Goal: Information Seeking & Learning: Learn about a topic

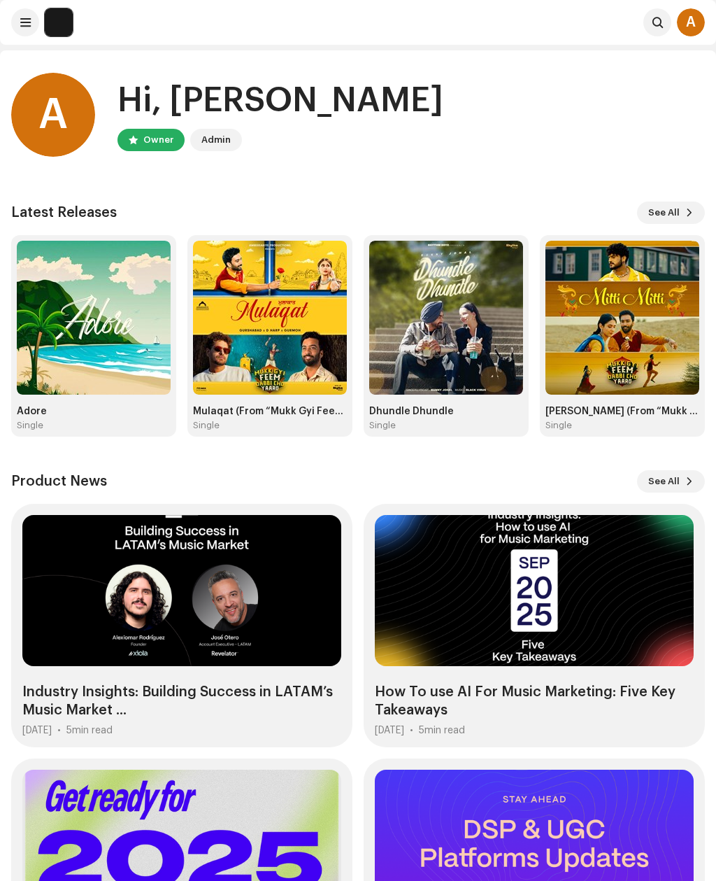
click at [131, 420] on div "Single" at bounding box center [94, 425] width 154 height 11
click at [119, 361] on img at bounding box center [94, 318] width 154 height 154
click at [139, 411] on div "Adore" at bounding box center [94, 411] width 154 height 11
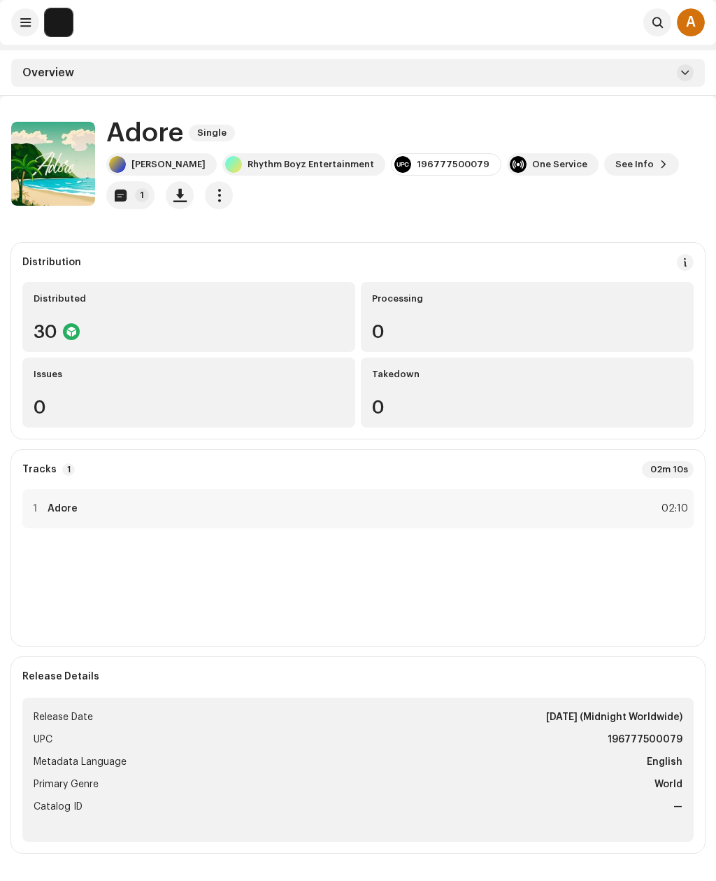
click at [123, 201] on button "1" at bounding box center [130, 195] width 48 height 28
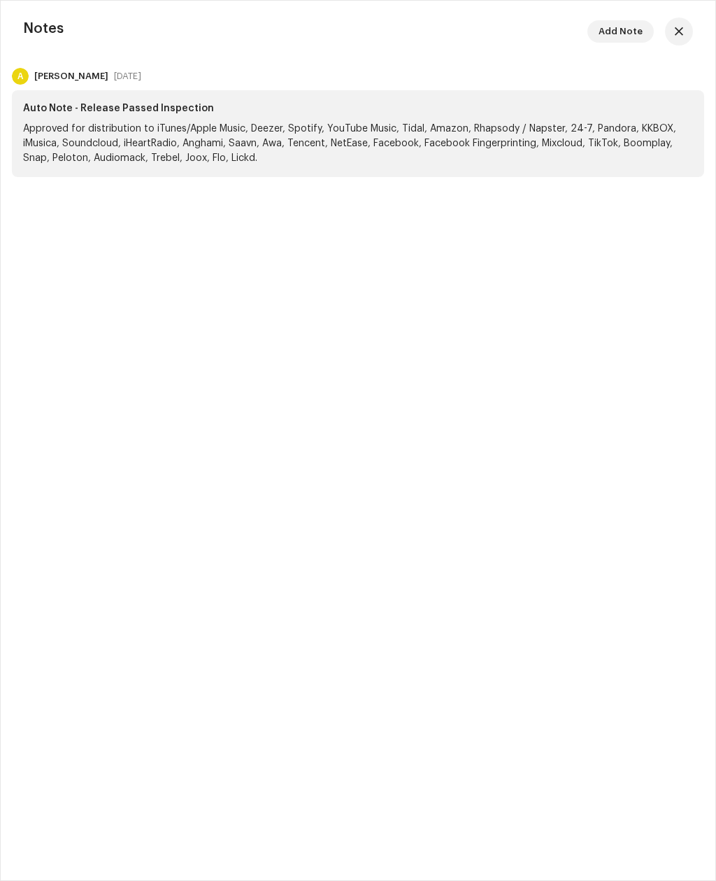
click at [679, 30] on span "button" at bounding box center [679, 31] width 8 height 11
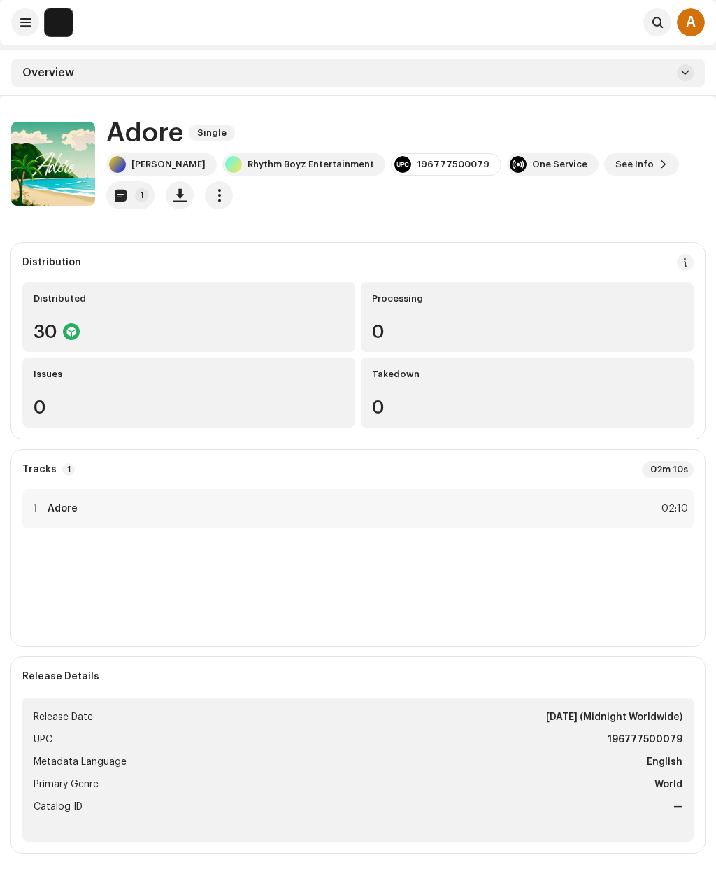
click at [19, 22] on button at bounding box center [25, 22] width 28 height 28
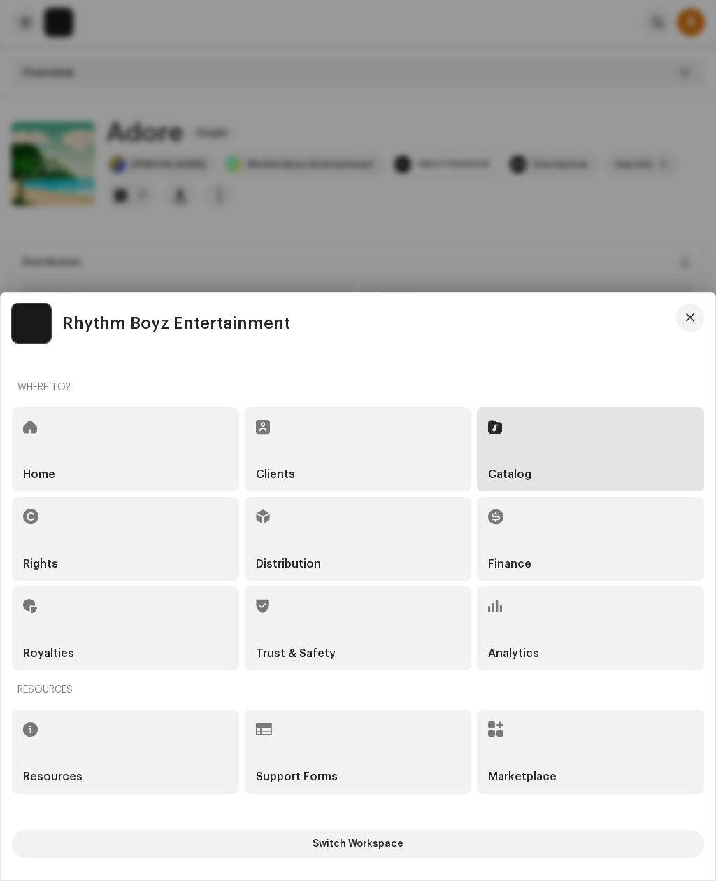
click at [592, 631] on div "Analytics" at bounding box center [590, 628] width 227 height 84
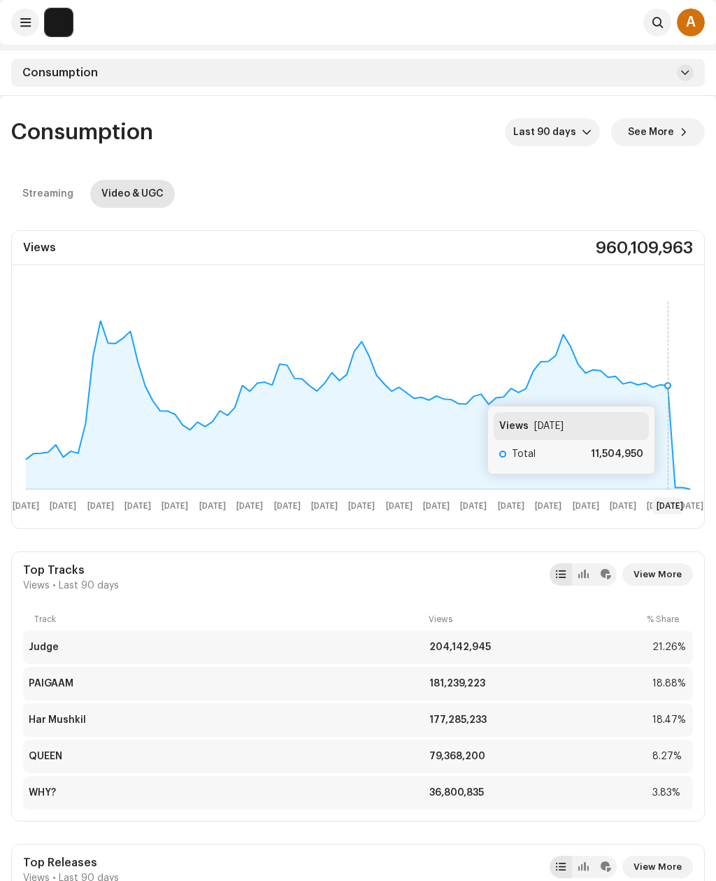
click at [669, 392] on rect at bounding box center [358, 405] width 693 height 224
click at [29, 184] on div "Streaming" at bounding box center [47, 194] width 51 height 28
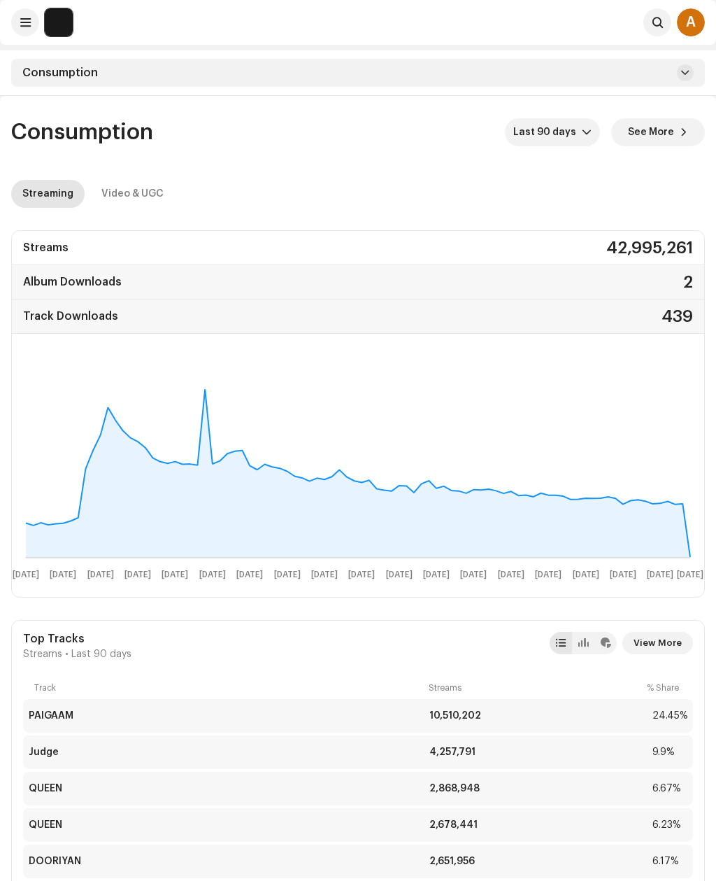
click at [668, 76] on div "Consumption" at bounding box center [358, 73] width 694 height 28
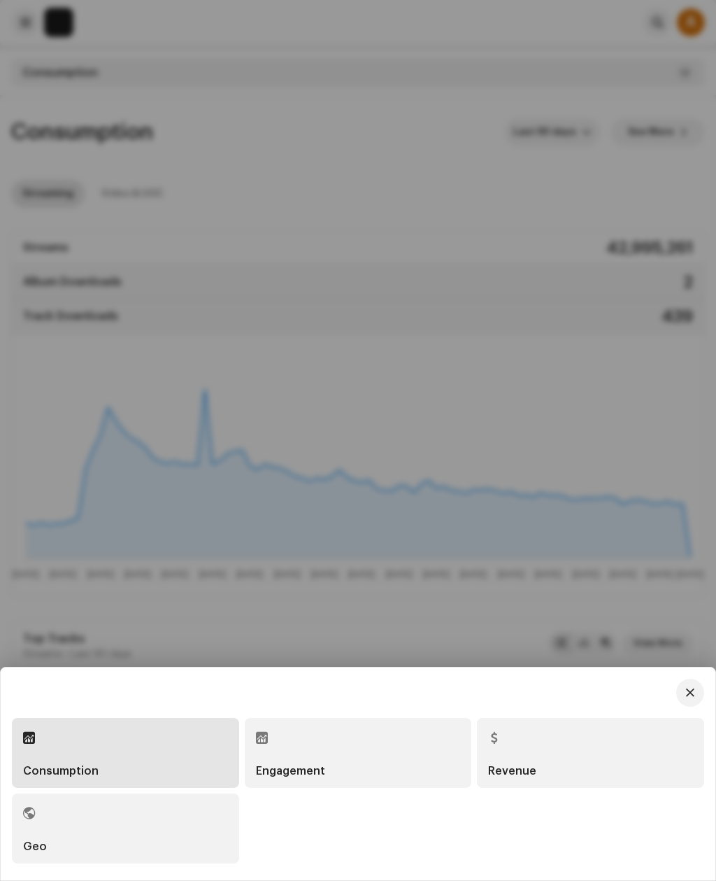
click at [397, 154] on div at bounding box center [358, 440] width 716 height 881
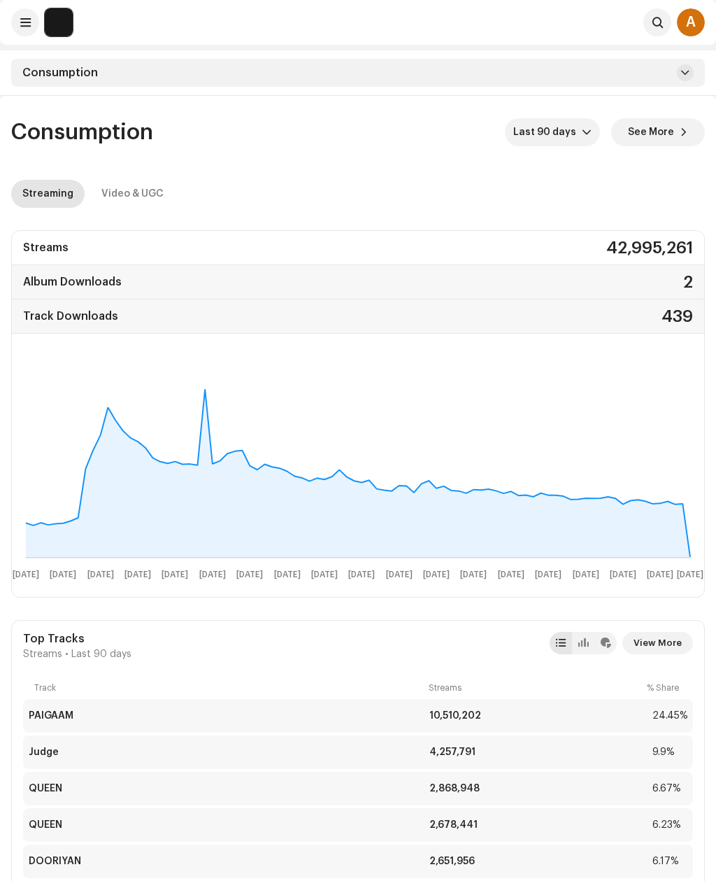
click at [672, 130] on span "See More" at bounding box center [651, 132] width 46 height 28
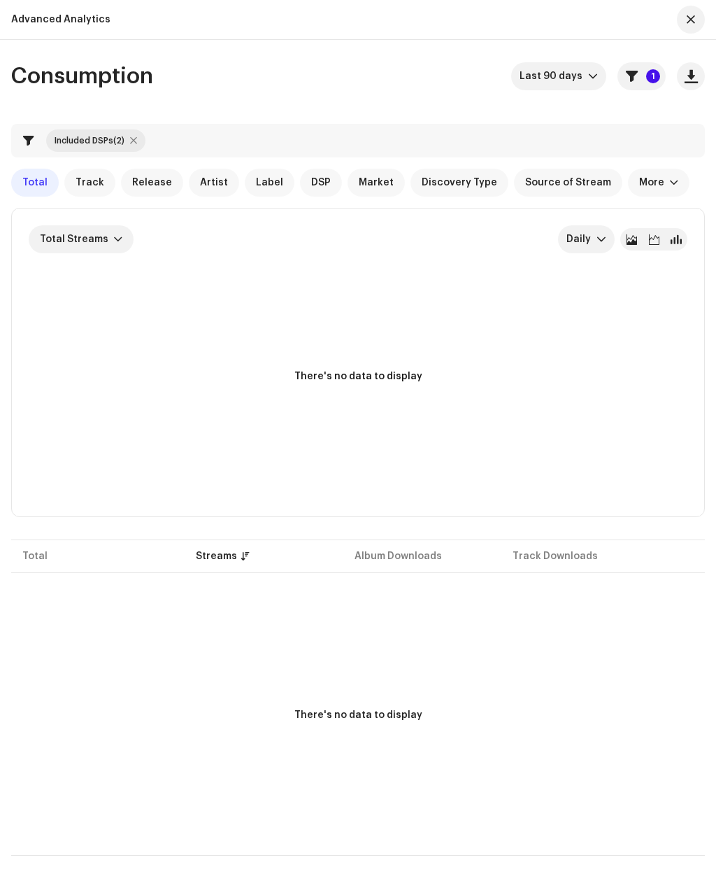
click at [642, 79] on button "1" at bounding box center [642, 76] width 48 height 28
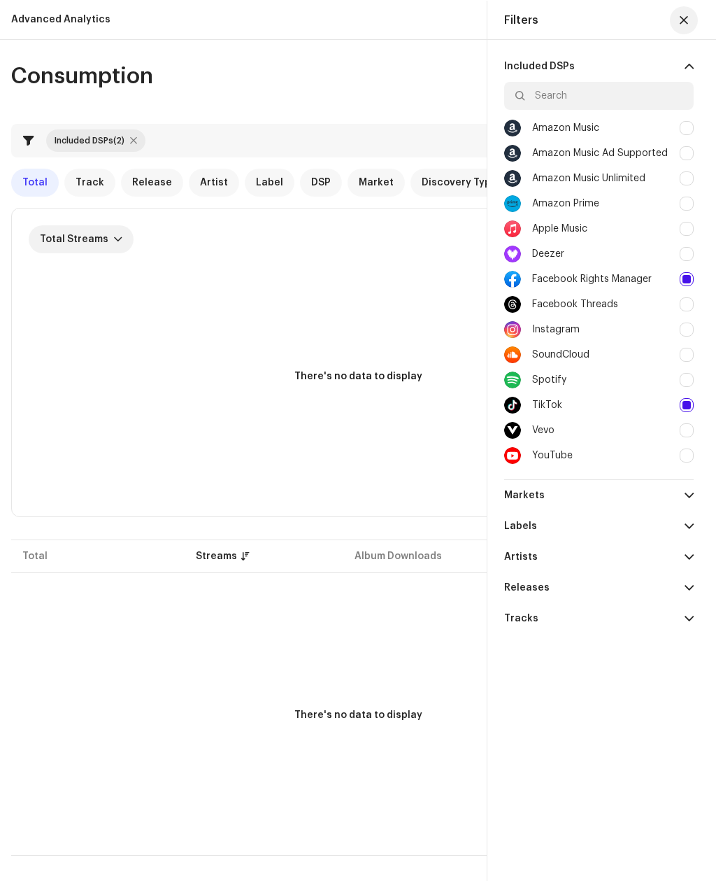
click at [691, 407] on div at bounding box center [687, 405] width 14 height 14
checkbox input "false"
click at [687, 278] on div at bounding box center [687, 279] width 14 height 14
checkbox input "false"
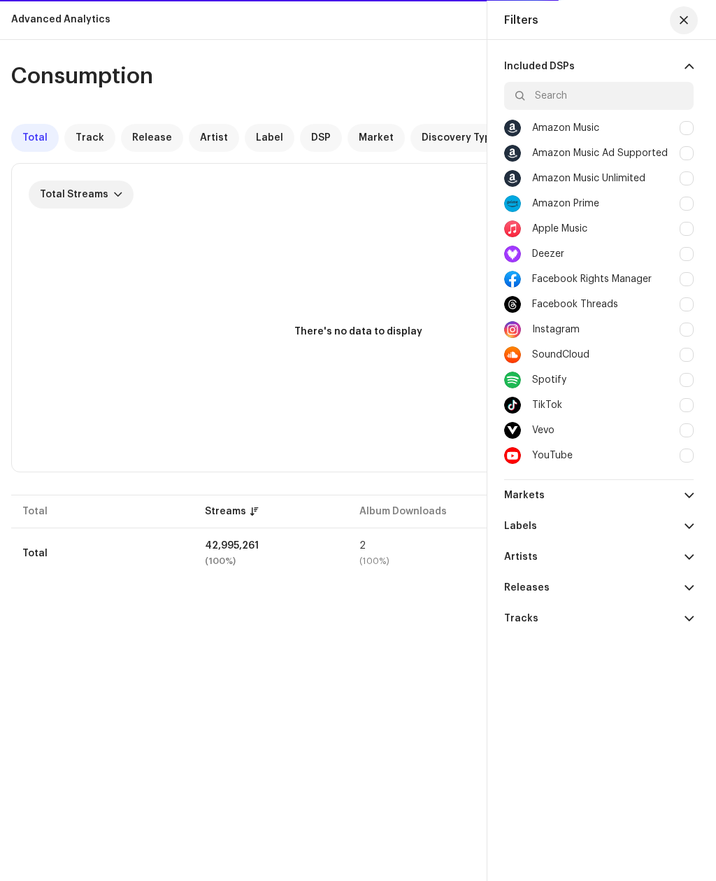
click at [688, 221] on div "Apple Music" at bounding box center [599, 228] width 190 height 25
checkbox input "true"
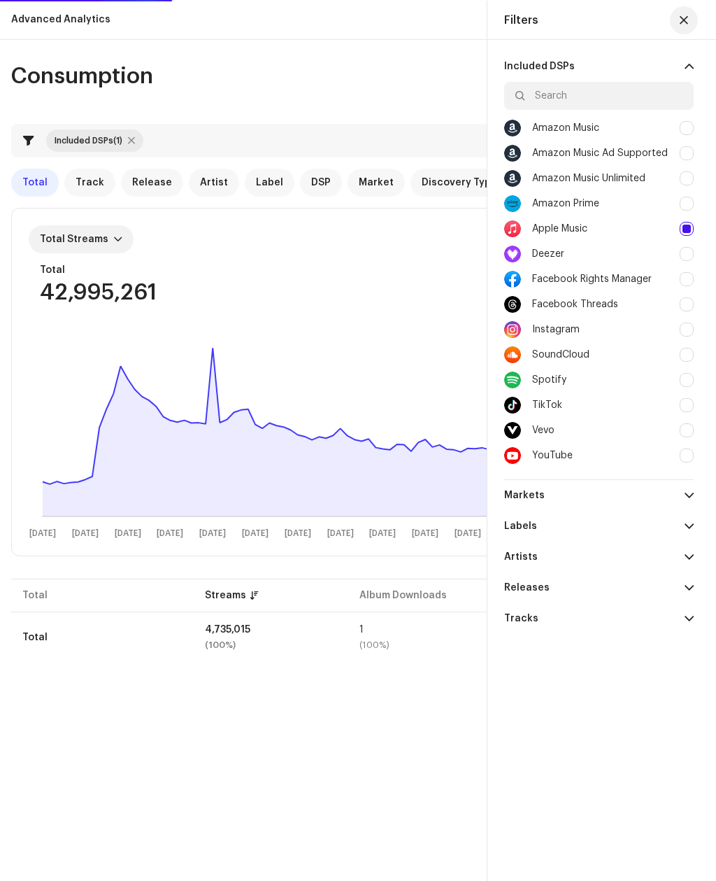
click at [678, 20] on button "button" at bounding box center [684, 20] width 28 height 28
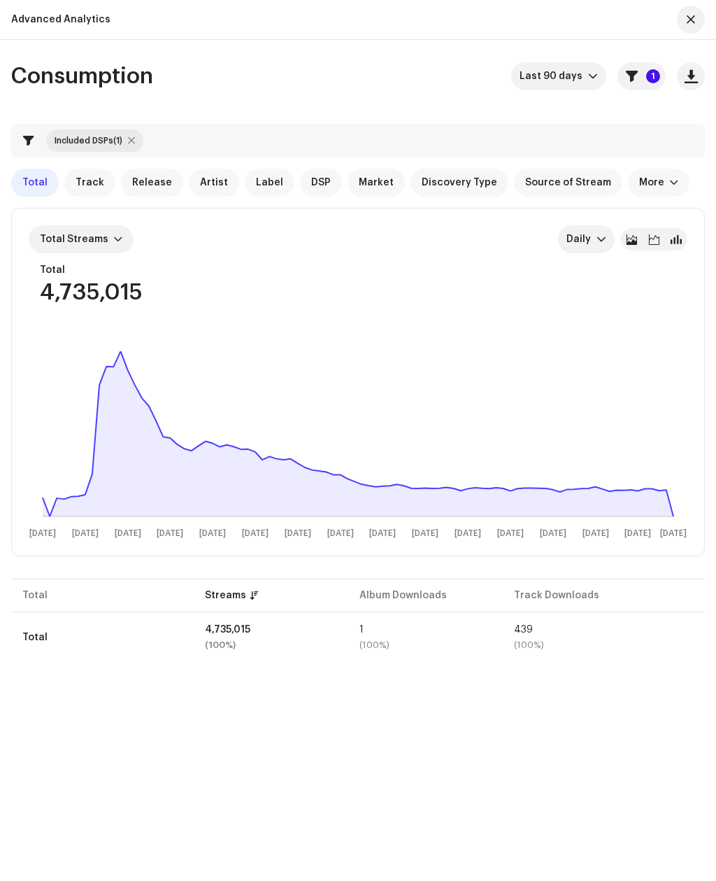
click at [660, 492] on icon at bounding box center [358, 433] width 631 height 165
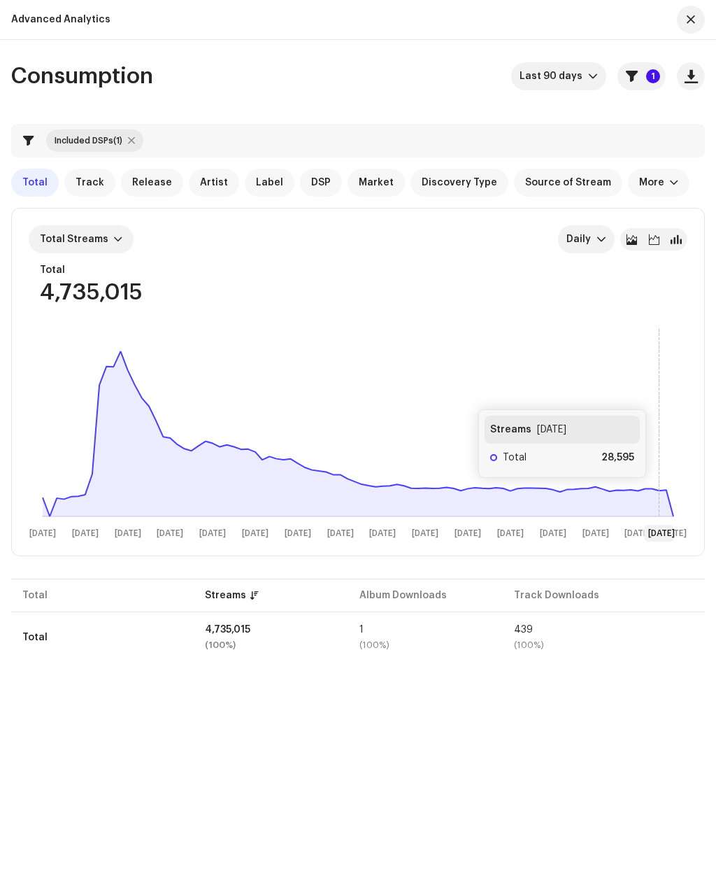
click at [664, 493] on icon at bounding box center [358, 433] width 631 height 165
click at [655, 77] on p-badge "1" at bounding box center [653, 76] width 14 height 14
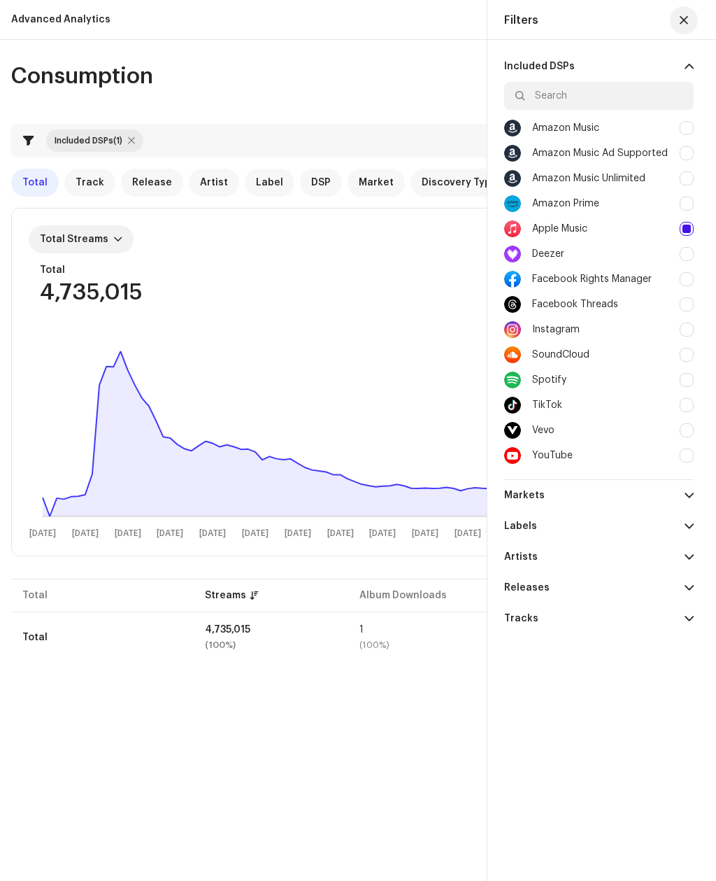
click at [688, 206] on div at bounding box center [687, 204] width 14 height 14
checkbox input "true"
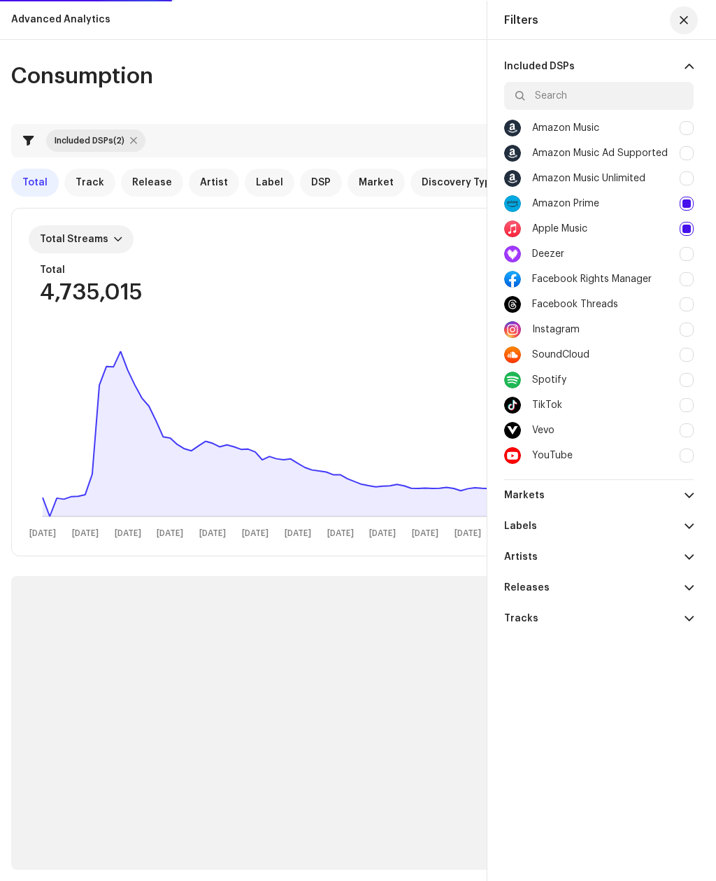
click at [693, 171] on div "Amazon Music Unlimited" at bounding box center [599, 178] width 190 height 25
checkbox input "true"
click at [692, 152] on div at bounding box center [687, 153] width 14 height 14
checkbox input "true"
click at [688, 122] on div at bounding box center [687, 128] width 14 height 14
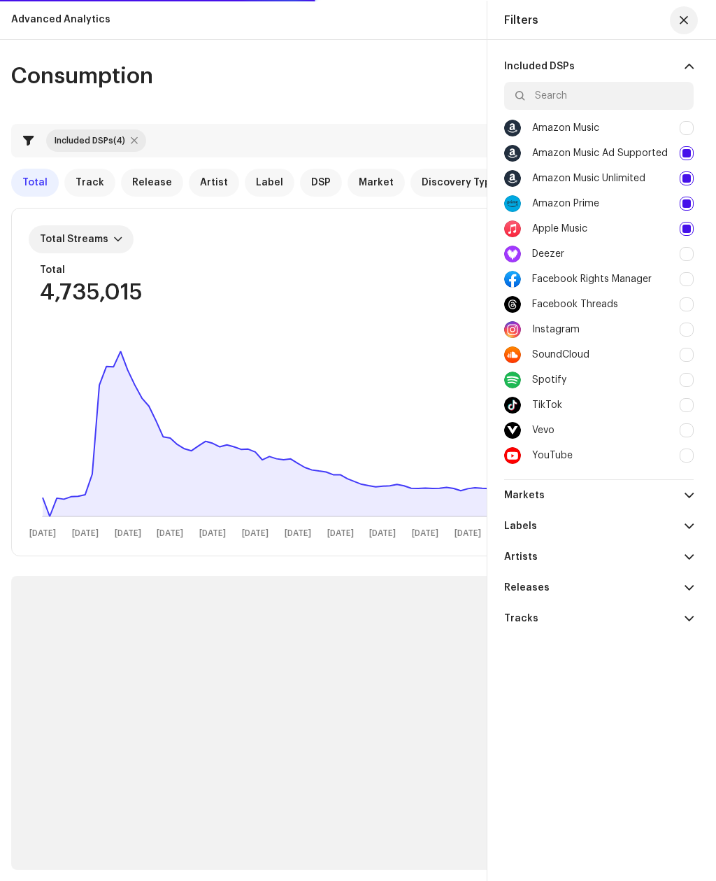
checkbox input "true"
click at [690, 231] on div at bounding box center [687, 229] width 14 height 14
checkbox input "false"
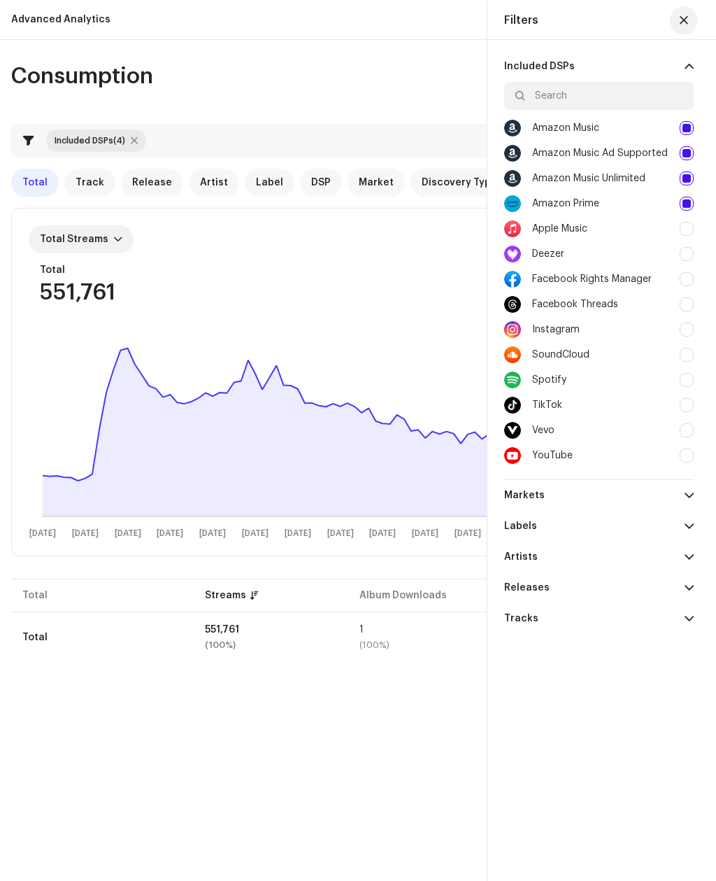
click at [686, 20] on span "button" at bounding box center [684, 20] width 8 height 11
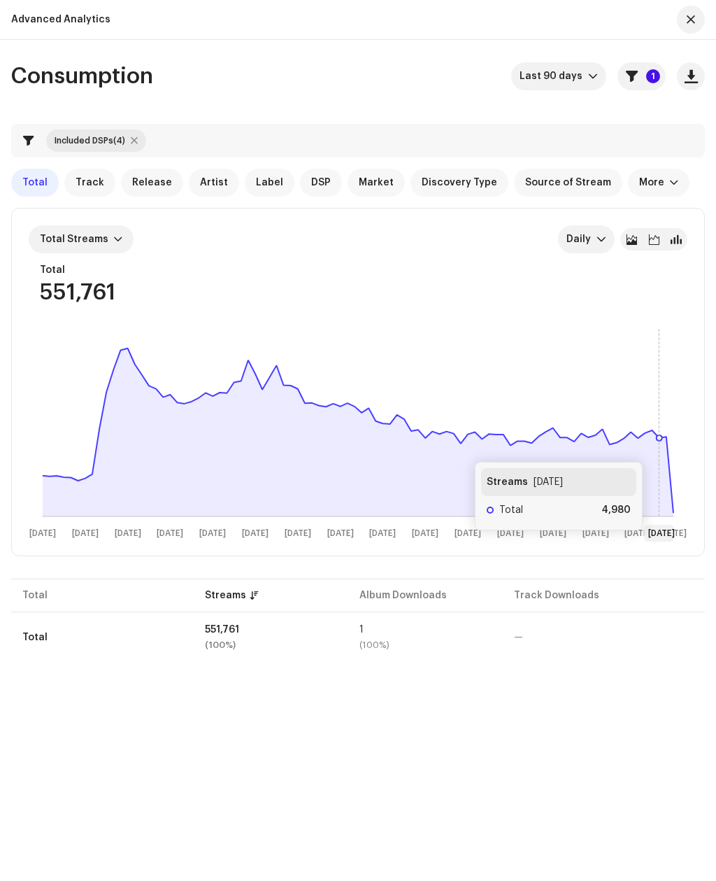
click at [658, 448] on icon at bounding box center [358, 432] width 631 height 168
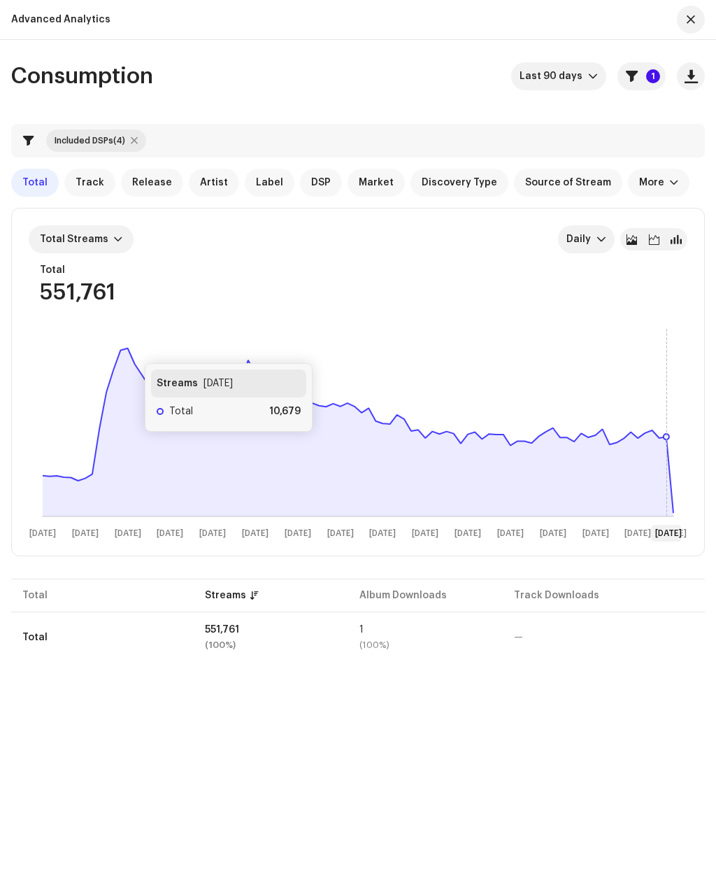
click at [132, 349] on rect at bounding box center [358, 432] width 659 height 224
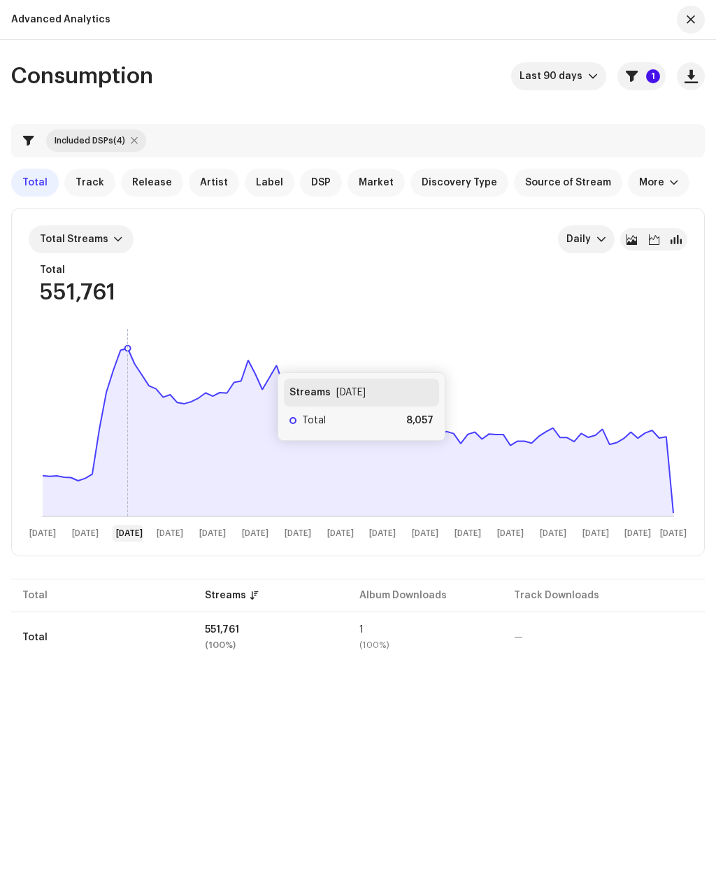
click at [264, 359] on rect at bounding box center [358, 432] width 659 height 224
click at [250, 361] on icon at bounding box center [249, 360] width 6 height 6
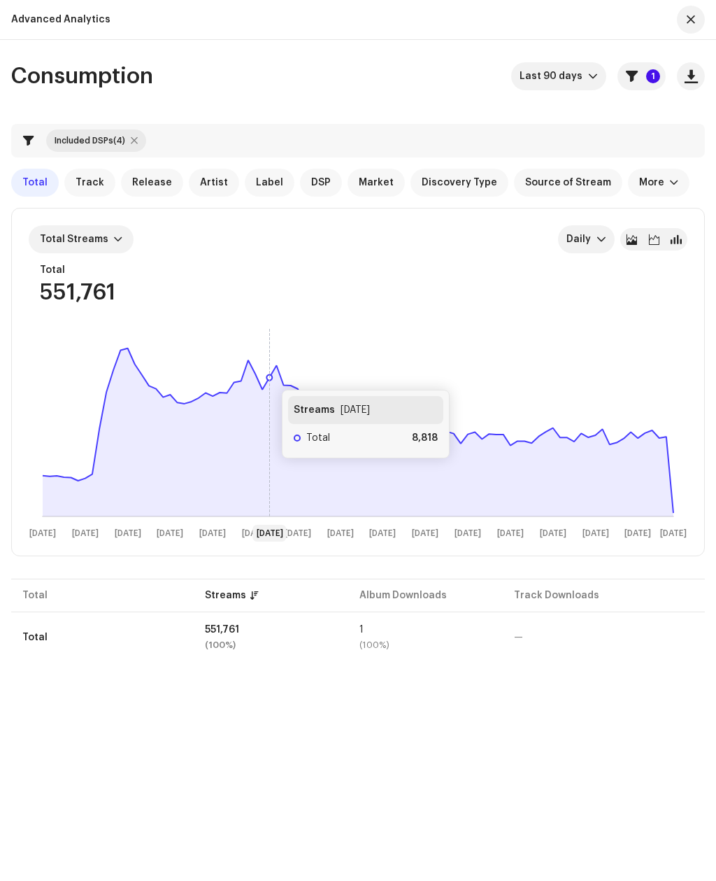
click at [655, 84] on button "1" at bounding box center [642, 76] width 48 height 28
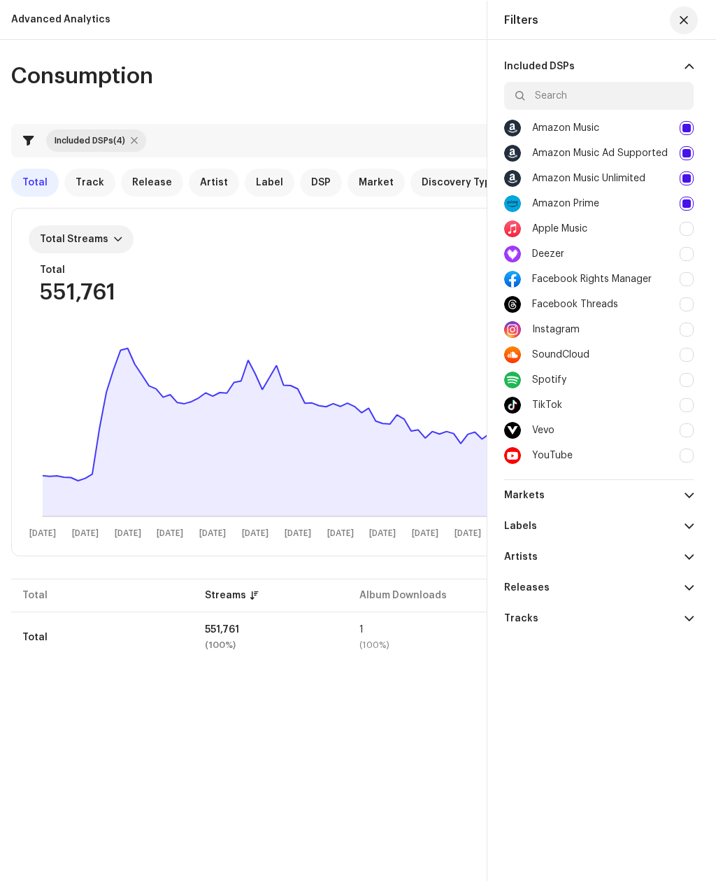
click at [693, 346] on div "SoundCloud" at bounding box center [599, 354] width 190 height 25
checkbox input "true"
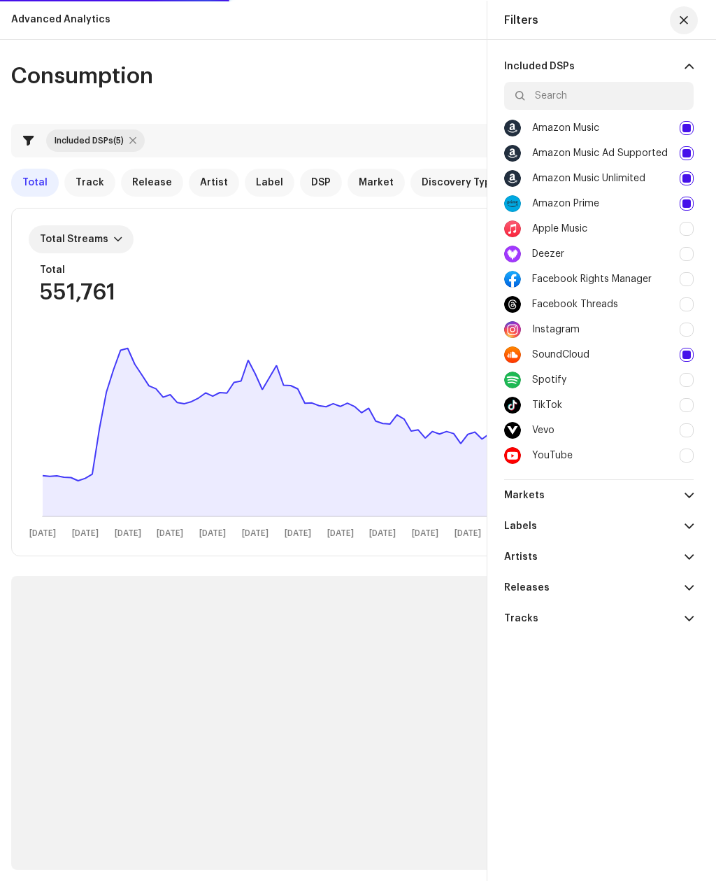
click at [690, 201] on div at bounding box center [687, 204] width 14 height 14
checkbox input "false"
click at [690, 174] on div at bounding box center [687, 178] width 14 height 14
checkbox input "false"
click at [693, 148] on div at bounding box center [687, 153] width 14 height 14
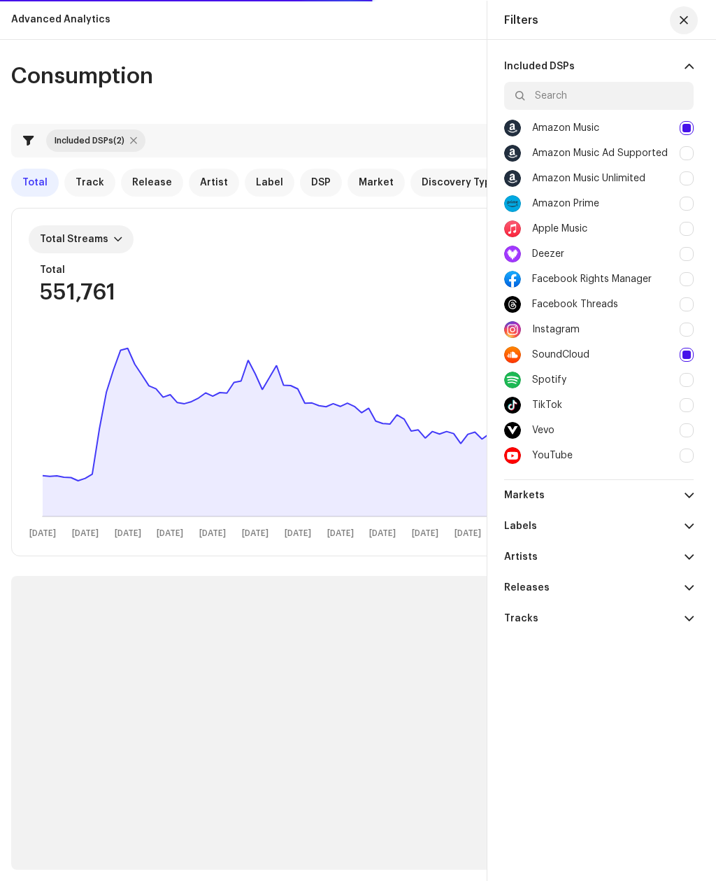
checkbox input "false"
click at [688, 129] on div at bounding box center [687, 128] width 14 height 14
checkbox input "false"
click at [686, 16] on span "button" at bounding box center [684, 20] width 8 height 11
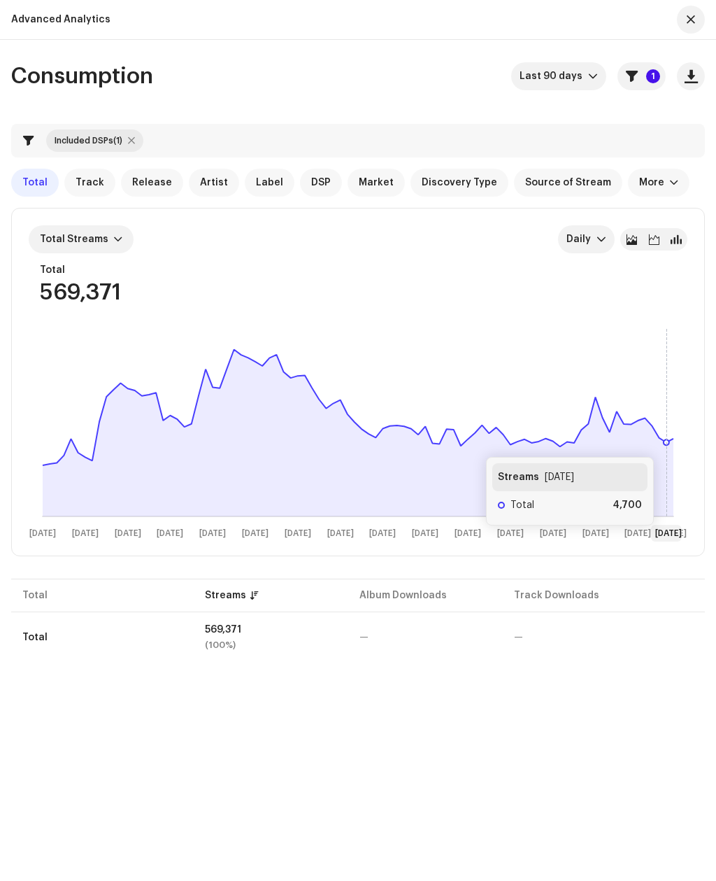
click at [667, 418] on icon at bounding box center [667, 421] width 0 height 189
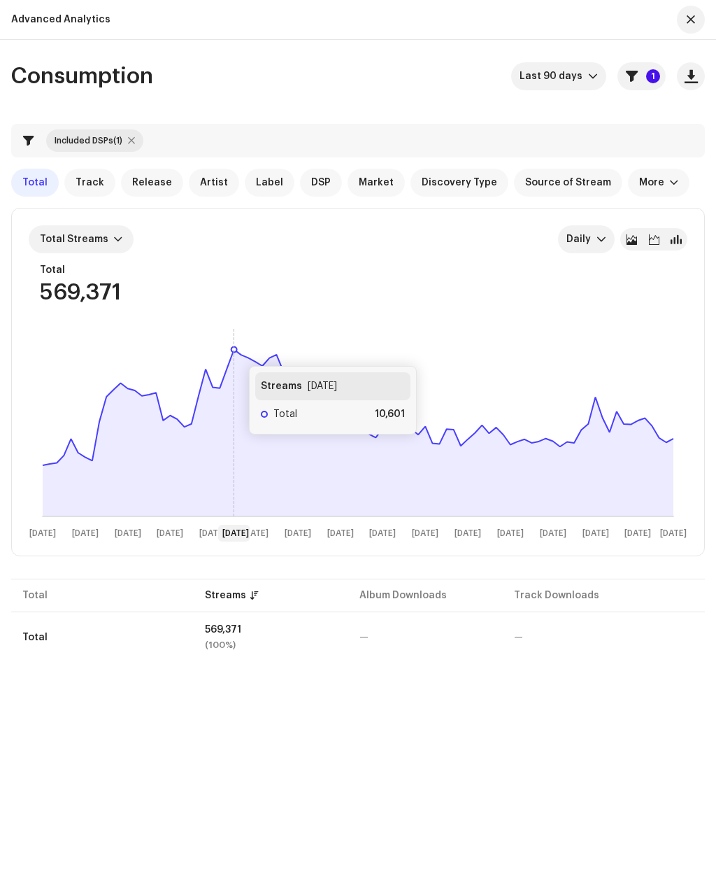
click at [236, 353] on icon at bounding box center [358, 432] width 631 height 167
click at [653, 76] on p-badge "1" at bounding box center [653, 76] width 14 height 14
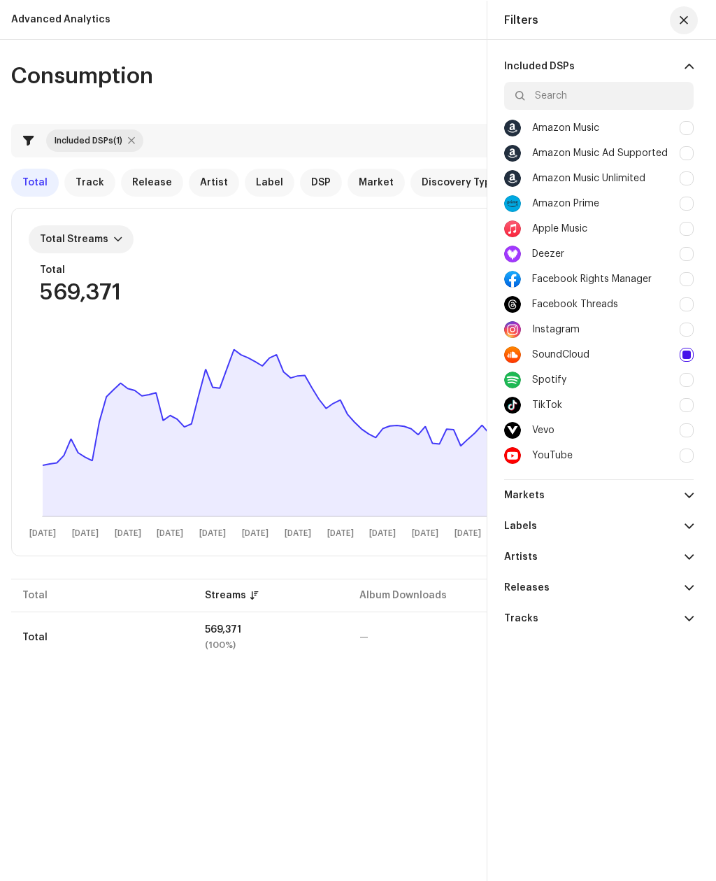
click at [681, 251] on div at bounding box center [687, 254] width 14 height 14
checkbox input "true"
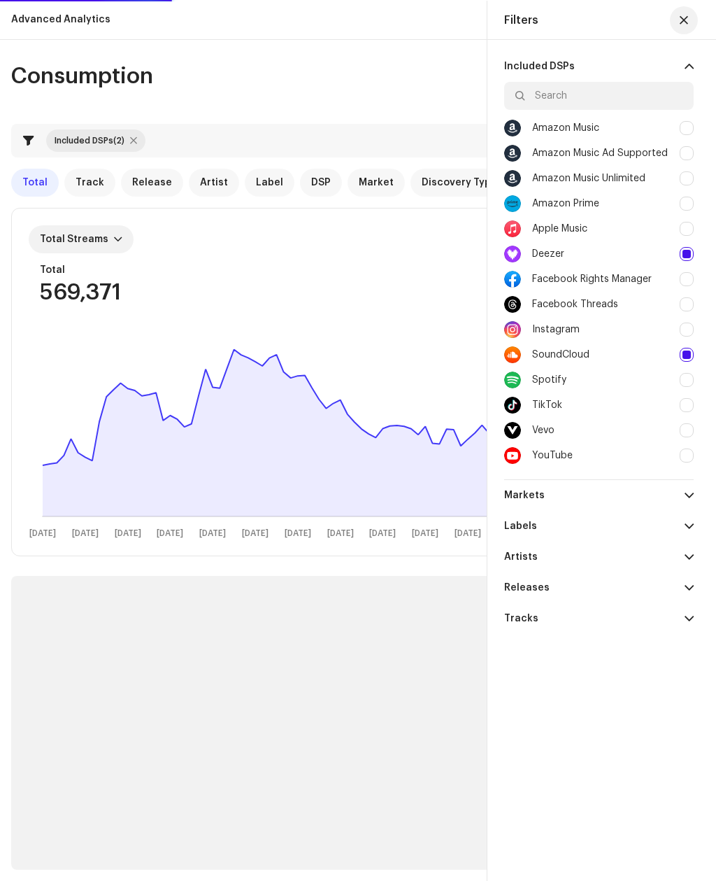
click at [683, 352] on div at bounding box center [687, 355] width 14 height 14
checkbox input "false"
click at [695, 15] on button "button" at bounding box center [684, 20] width 28 height 28
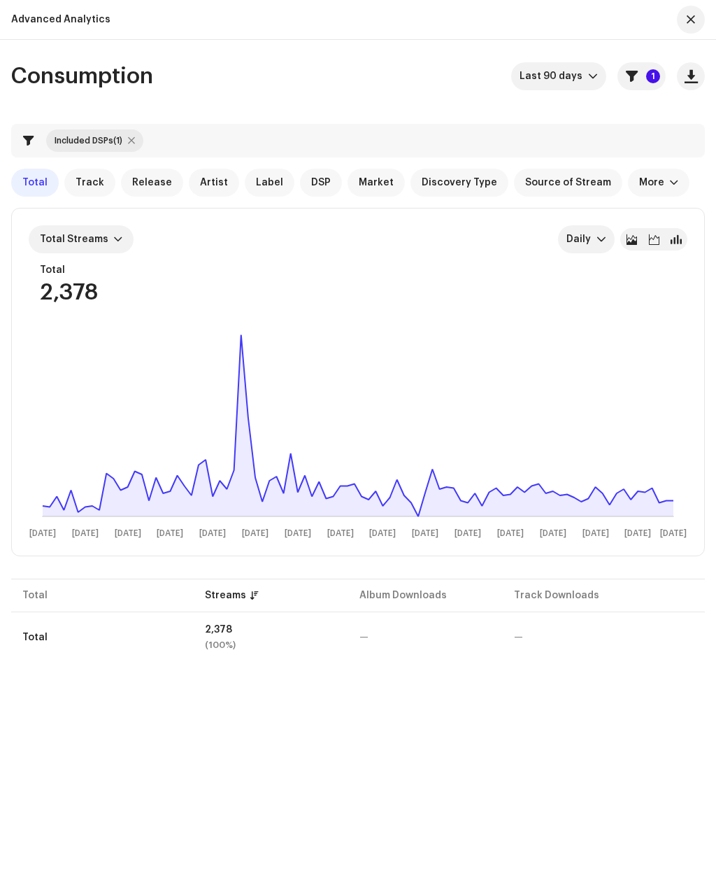
click at [679, 488] on rect at bounding box center [358, 432] width 659 height 224
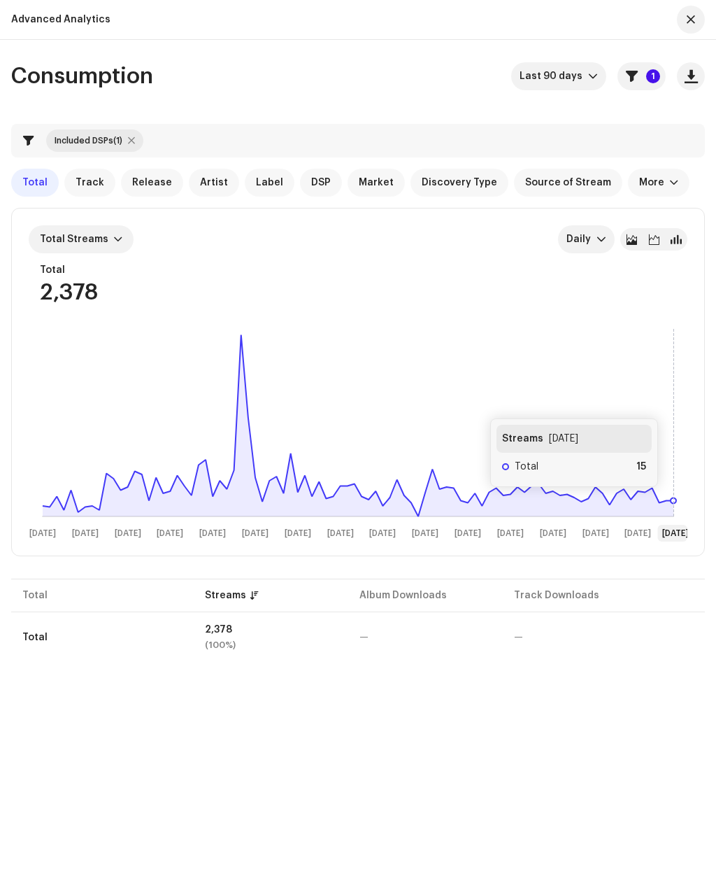
click at [673, 502] on icon at bounding box center [674, 500] width 6 height 6
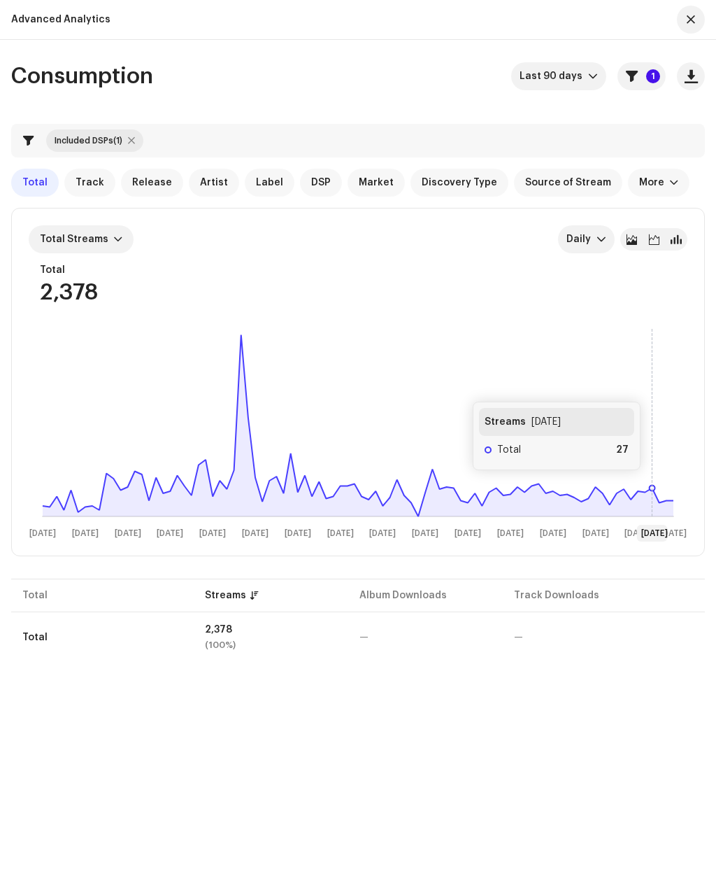
click at [655, 485] on rect at bounding box center [358, 432] width 659 height 224
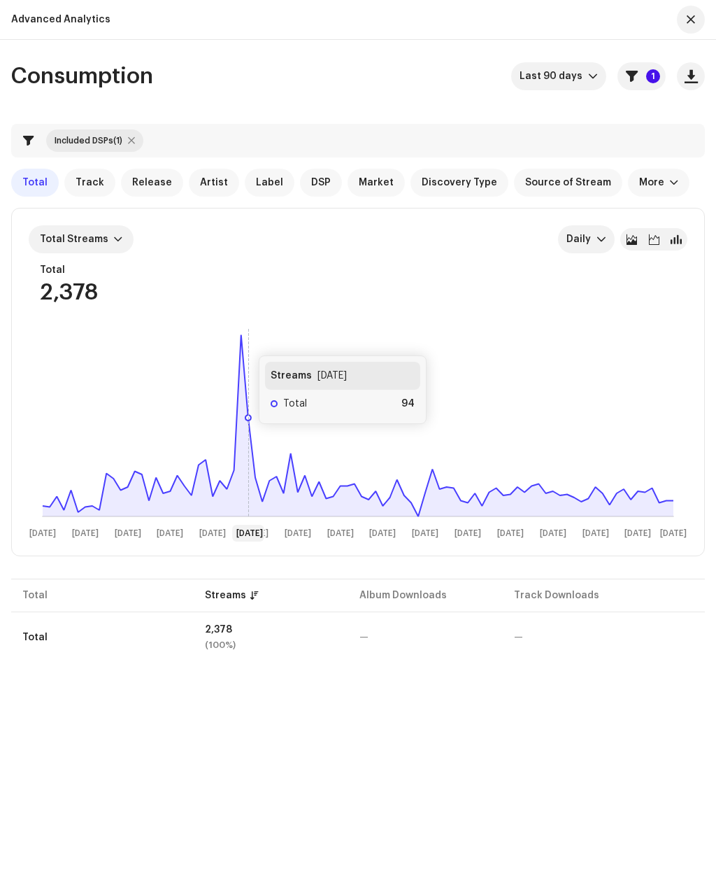
click at [245, 341] on rect at bounding box center [358, 432] width 659 height 224
click at [650, 81] on p-badge "1" at bounding box center [653, 76] width 14 height 14
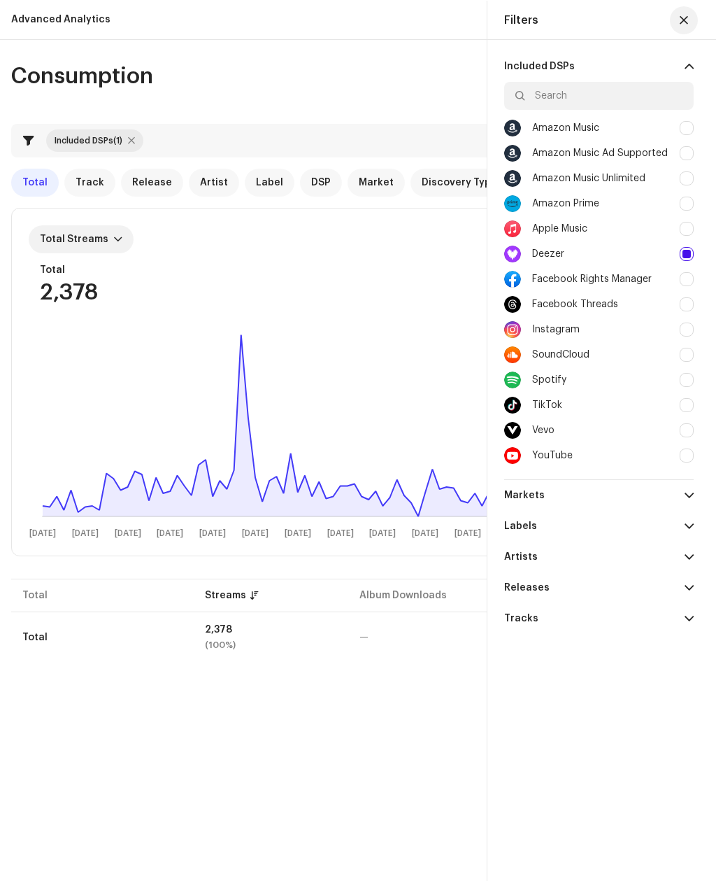
click at [693, 460] on div at bounding box center [687, 455] width 14 height 14
checkbox input "true"
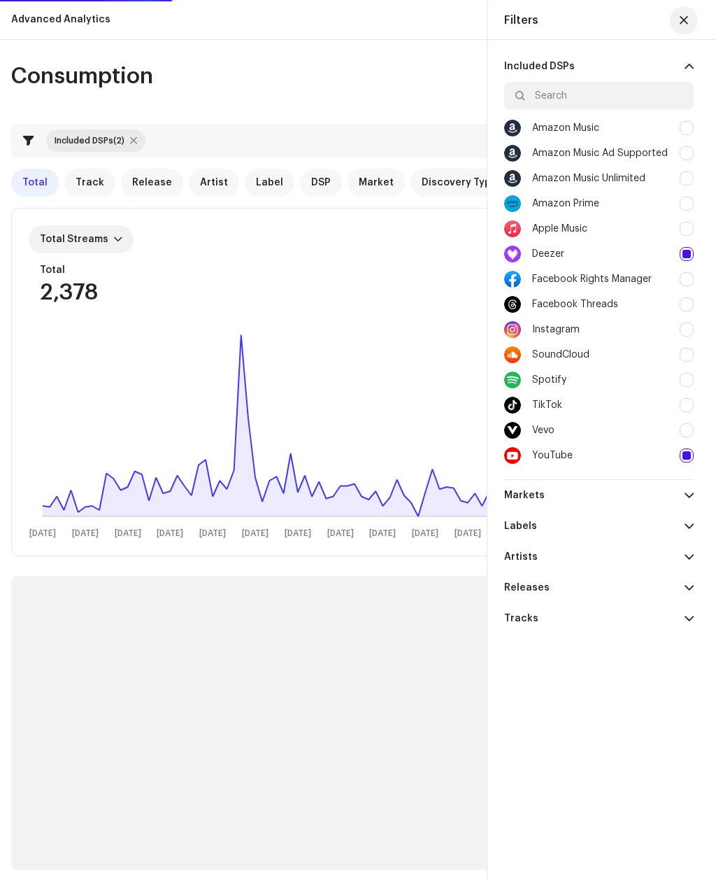
click at [688, 257] on div at bounding box center [687, 254] width 14 height 14
checkbox input "false"
click at [712, 10] on div "Advanced Analytics" at bounding box center [358, 20] width 716 height 40
click at [693, 19] on button "button" at bounding box center [684, 20] width 28 height 28
